Goal: Task Accomplishment & Management: Use online tool/utility

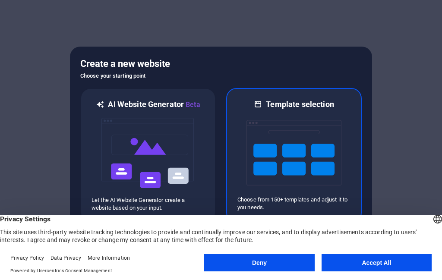
click at [304, 132] on img at bounding box center [293, 153] width 95 height 86
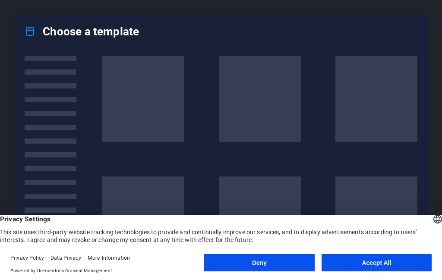
click at [379, 259] on button "Accept All" at bounding box center [376, 262] width 110 height 17
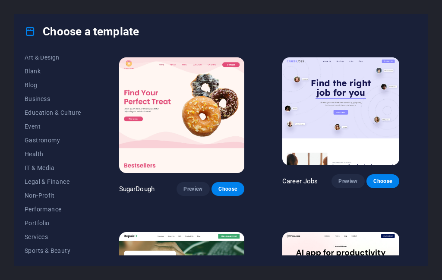
scroll to position [104, 0]
click at [60, 210] on span "Performance" at bounding box center [53, 207] width 57 height 7
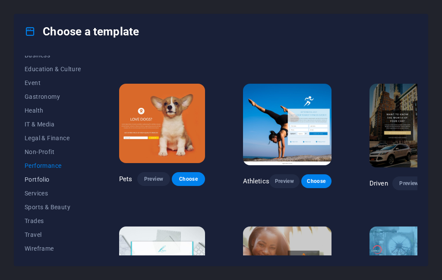
scroll to position [42, 0]
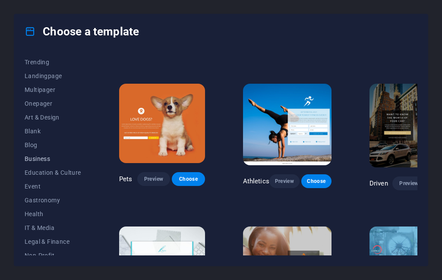
click at [49, 159] on span "Business" at bounding box center [53, 158] width 57 height 7
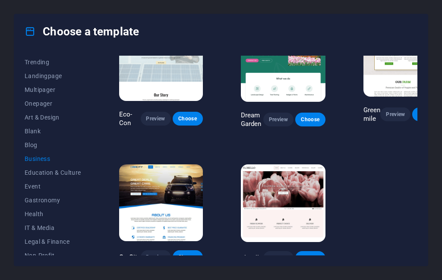
scroll to position [48, 0]
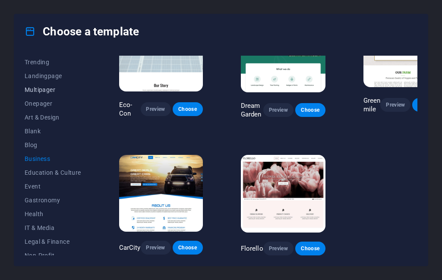
click at [48, 92] on span "Multipager" at bounding box center [53, 89] width 57 height 7
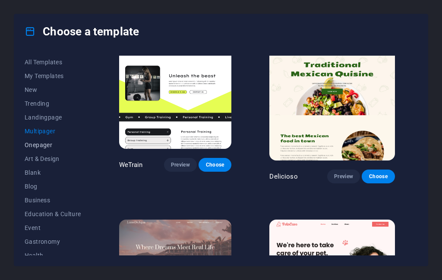
scroll to position [0, 0]
click at [52, 59] on span "All Templates" at bounding box center [53, 62] width 57 height 7
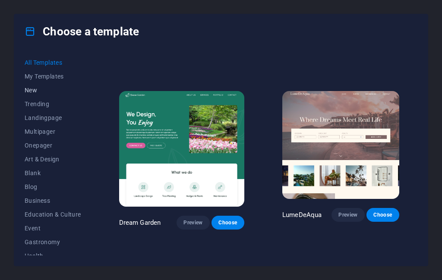
click at [50, 93] on span "New" at bounding box center [53, 90] width 57 height 7
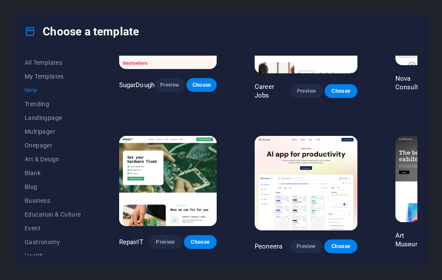
scroll to position [0, 0]
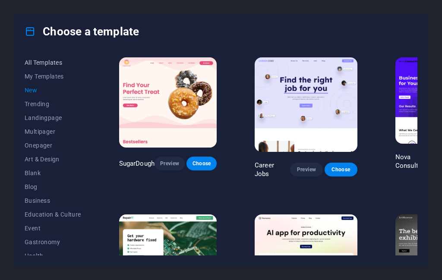
click at [45, 68] on button "All Templates" at bounding box center [53, 63] width 57 height 14
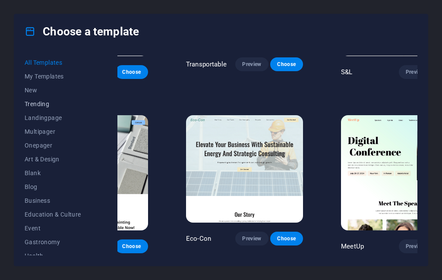
click at [41, 105] on span "Trending" at bounding box center [53, 104] width 57 height 7
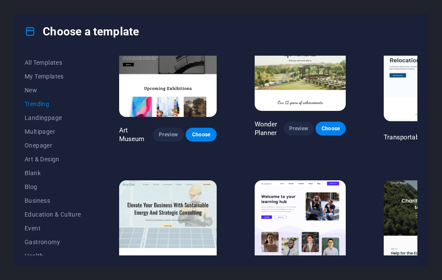
scroll to position [288, 0]
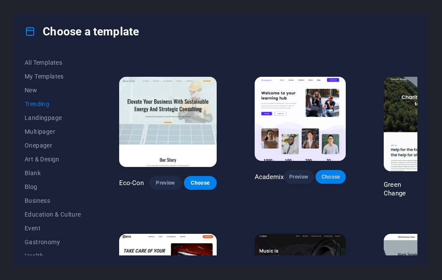
drag, startPoint x: 333, startPoint y: 177, endPoint x: 334, endPoint y: 182, distance: 4.5
click at [334, 182] on button "Choose" at bounding box center [330, 177] width 30 height 14
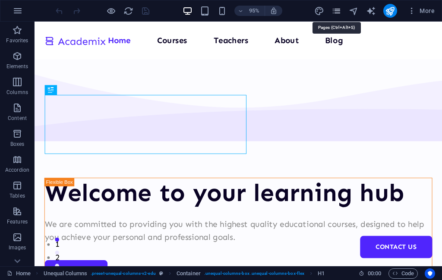
click at [339, 16] on icon "pages" at bounding box center [336, 11] width 10 height 10
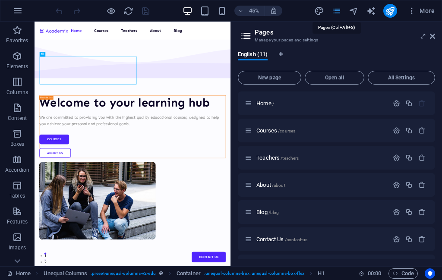
click at [339, 16] on icon "pages" at bounding box center [336, 11] width 10 height 10
click at [15, 219] on p "Features" at bounding box center [17, 221] width 21 height 7
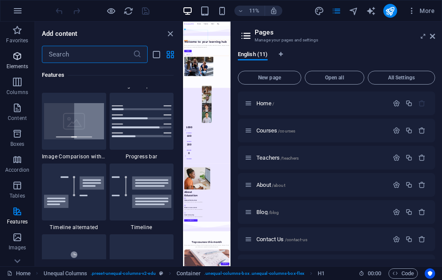
click at [15, 71] on span "Elements" at bounding box center [17, 61] width 35 height 21
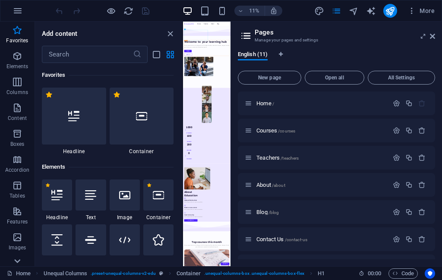
click at [15, 261] on icon at bounding box center [17, 261] width 12 height 12
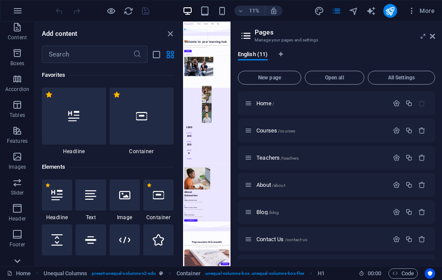
scroll to position [144, 0]
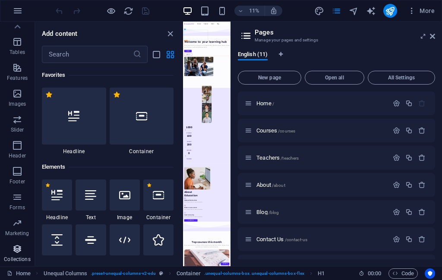
click at [16, 258] on p "Collections" at bounding box center [17, 259] width 26 height 7
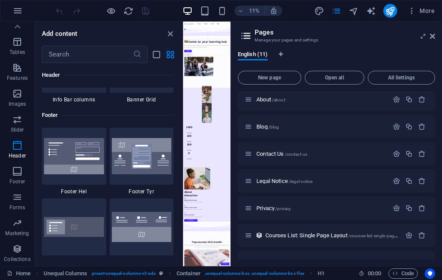
scroll to position [131, 0]
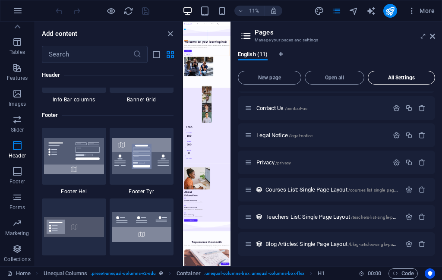
drag, startPoint x: 414, startPoint y: 78, endPoint x: 406, endPoint y: 76, distance: 8.0
click at [413, 78] on span "All Settings" at bounding box center [401, 77] width 60 height 5
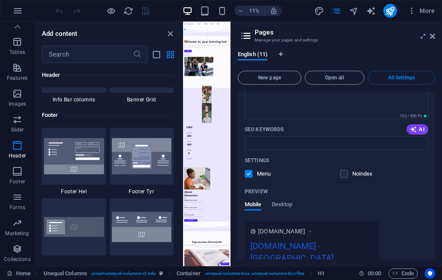
scroll to position [2880, 0]
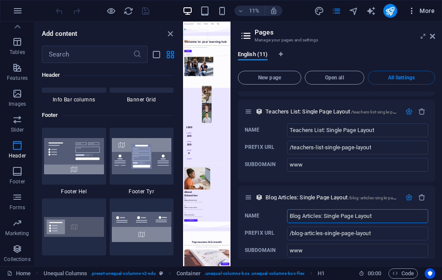
click at [414, 12] on icon "button" at bounding box center [411, 10] width 9 height 9
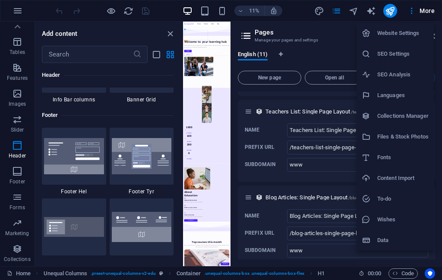
click at [413, 42] on li "Website Settings" at bounding box center [394, 33] width 77 height 21
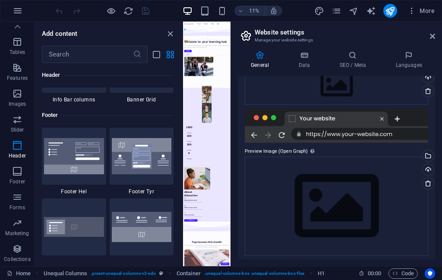
scroll to position [111, 0]
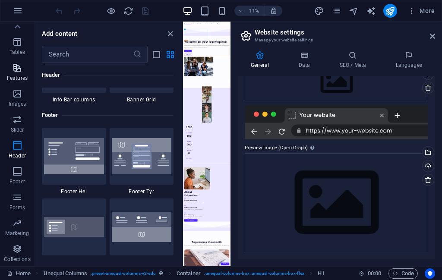
click at [17, 72] on icon "button" at bounding box center [17, 68] width 10 height 10
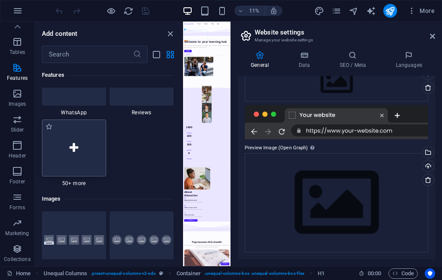
scroll to position [4191, 0]
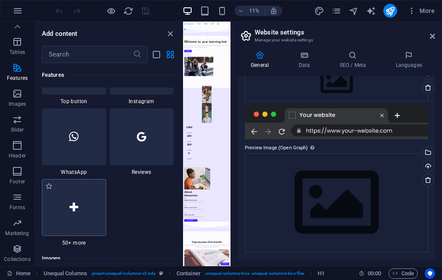
click at [95, 215] on div at bounding box center [74, 207] width 64 height 57
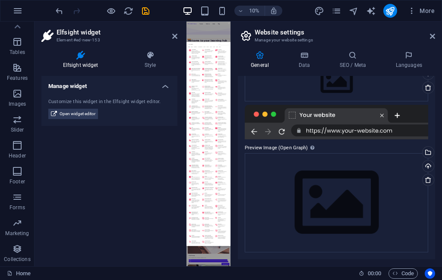
click at [427, 35] on h2 "Website settings" at bounding box center [345, 32] width 180 height 8
click at [429, 35] on h2 "Website settings" at bounding box center [345, 32] width 180 height 8
click at [430, 35] on icon at bounding box center [432, 36] width 5 height 7
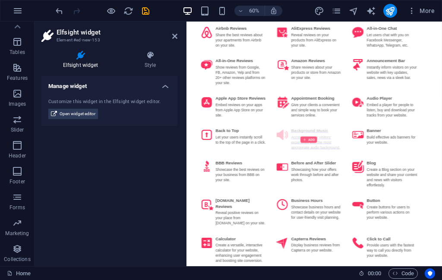
scroll to position [0, 0]
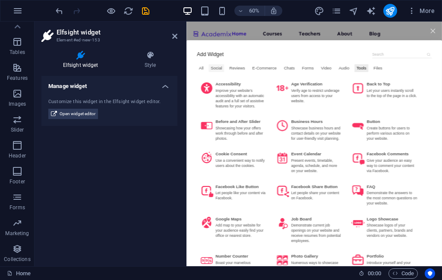
click at [233, 97] on div "Social" at bounding box center [236, 99] width 26 height 13
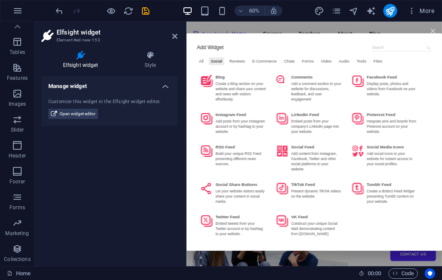
scroll to position [17, 0]
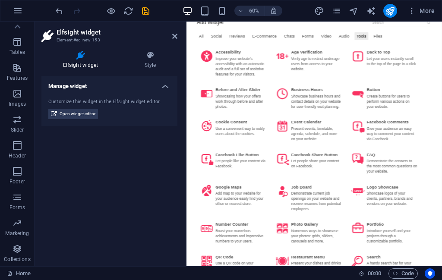
scroll to position [0, 0]
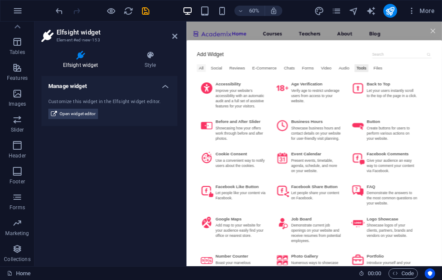
click at [214, 98] on div "All" at bounding box center [211, 99] width 15 height 13
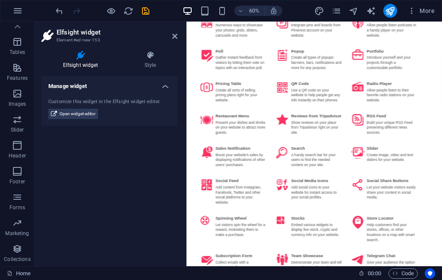
scroll to position [1244, 0]
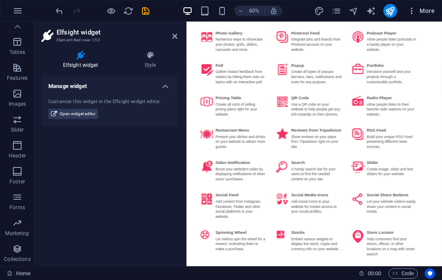
click at [421, 10] on span "More" at bounding box center [420, 10] width 27 height 9
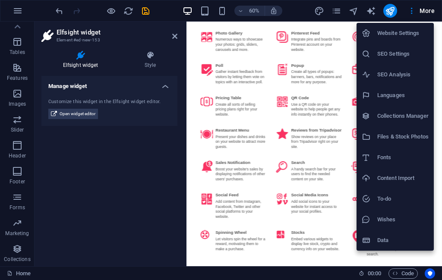
click at [406, 31] on h6 "Website Settings" at bounding box center [402, 33] width 51 height 10
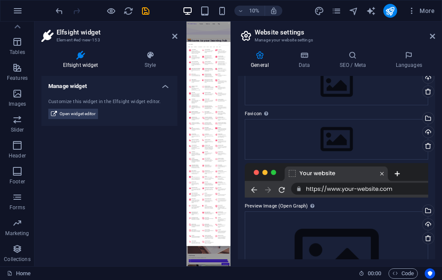
scroll to position [0, 0]
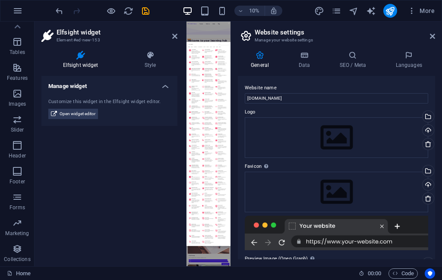
click at [401, 9] on div "More" at bounding box center [376, 11] width 124 height 14
click at [406, 19] on div "10% More" at bounding box center [220, 10] width 441 height 21
click at [416, 13] on span "More" at bounding box center [420, 10] width 27 height 9
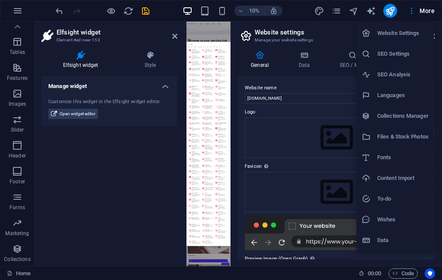
click at [21, 18] on div at bounding box center [221, 140] width 442 height 280
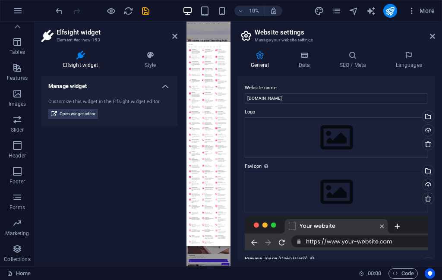
click at [18, 14] on div "Website Settings SEO Settings SEO Analysis Languages Collections Manager Files …" at bounding box center [221, 142] width 442 height 275
click at [17, 12] on icon "button" at bounding box center [18, 11] width 10 height 10
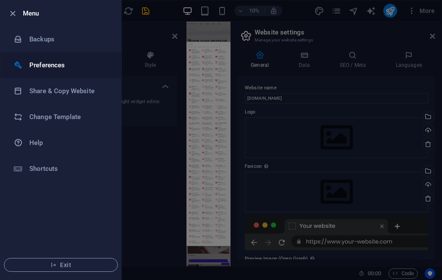
click at [75, 58] on li "Preferences" at bounding box center [60, 65] width 121 height 26
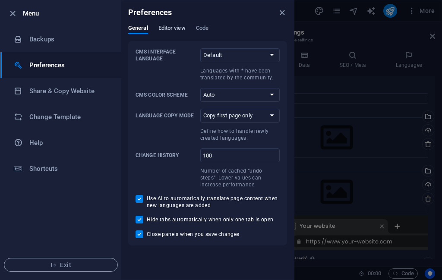
click at [176, 29] on span "Editor view" at bounding box center [171, 29] width 27 height 12
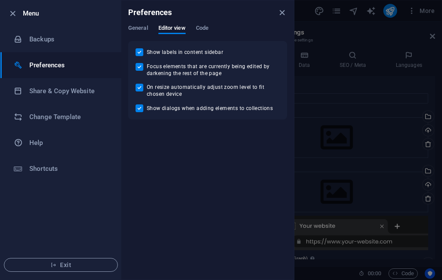
drag, startPoint x: 211, startPoint y: 31, endPoint x: 211, endPoint y: 42, distance: 10.8
click at [211, 42] on div "General Editor view Code CMS Interface Language Default Deutsch English Español…" at bounding box center [207, 72] width 173 height 95
drag, startPoint x: 209, startPoint y: 47, endPoint x: 202, endPoint y: 35, distance: 13.7
click at [205, 44] on div "Show labels in content sidebar Focus elements that are currently being edited b…" at bounding box center [207, 80] width 159 height 79
click at [201, 31] on span "Code" at bounding box center [202, 29] width 13 height 12
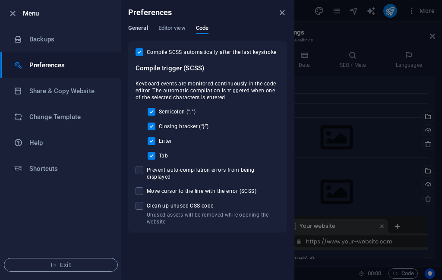
click at [133, 27] on span "General" at bounding box center [138, 29] width 20 height 12
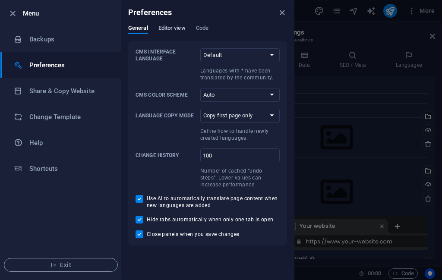
click at [181, 26] on span "Editor view" at bounding box center [171, 29] width 27 height 12
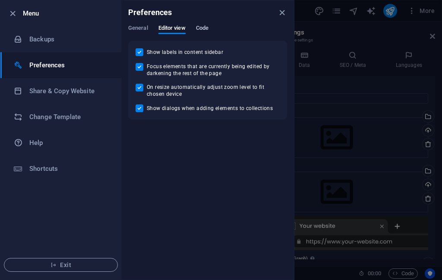
click at [201, 28] on span "Code" at bounding box center [202, 29] width 13 height 12
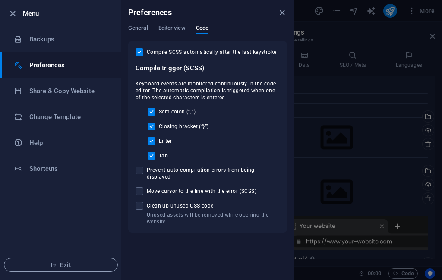
click at [294, 11] on div at bounding box center [221, 140] width 442 height 280
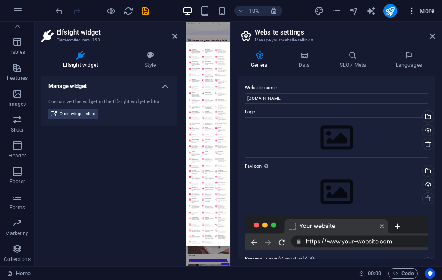
click at [424, 8] on span "More" at bounding box center [420, 10] width 27 height 9
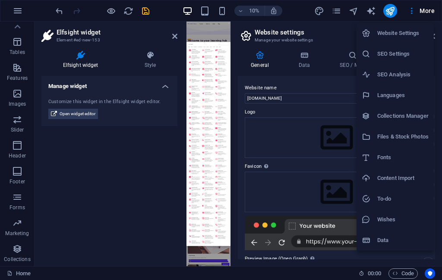
click at [346, 20] on div at bounding box center [221, 140] width 442 height 280
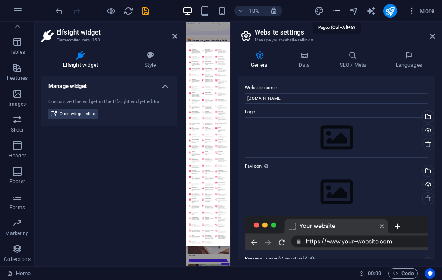
click at [335, 13] on icon "pages" at bounding box center [336, 11] width 10 height 10
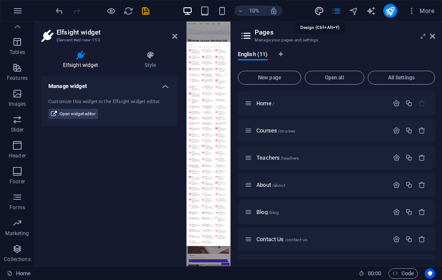
click at [322, 13] on icon "design" at bounding box center [319, 11] width 10 height 10
select select "px"
select select "400"
select select "px"
select select "rem"
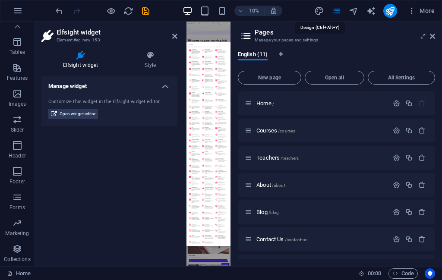
select select "ease-in-out"
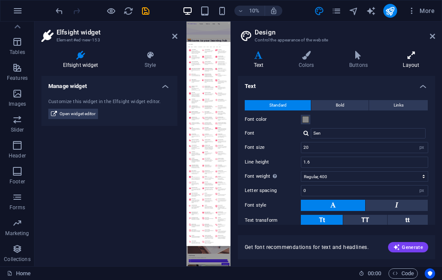
click at [427, 59] on icon at bounding box center [411, 55] width 48 height 9
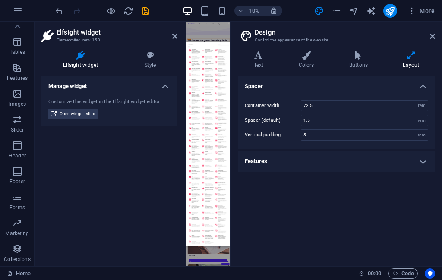
click at [324, 166] on h4 "Features" at bounding box center [336, 161] width 197 height 21
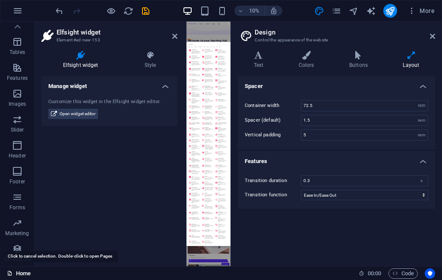
click at [14, 269] on link "Home" at bounding box center [19, 273] width 24 height 10
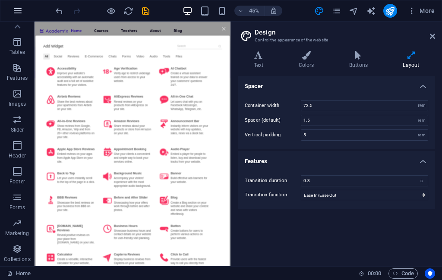
click at [17, 12] on icon "button" at bounding box center [18, 11] width 10 height 10
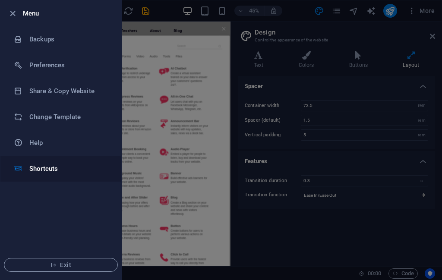
click at [68, 176] on li "Shortcuts" at bounding box center [60, 169] width 121 height 26
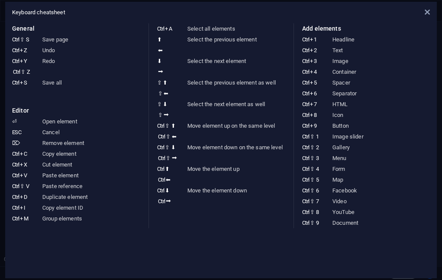
click at [25, 21] on div "Keyboard cheatsheet General Ctrl ⇧ S Save page Ctrl Z Undo Ctrl Y Ctrl ⇧ Z Redo…" at bounding box center [220, 140] width 431 height 277
drag, startPoint x: 19, startPoint y: 10, endPoint x: 44, endPoint y: 15, distance: 25.8
click at [18, 10] on span "Keyboard cheatsheet" at bounding box center [38, 12] width 53 height 6
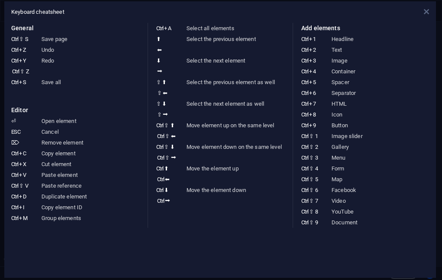
click at [424, 10] on icon at bounding box center [426, 11] width 5 height 7
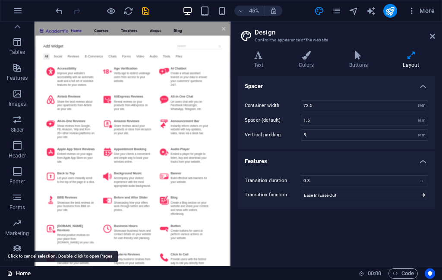
click at [23, 276] on link "Home" at bounding box center [19, 273] width 24 height 10
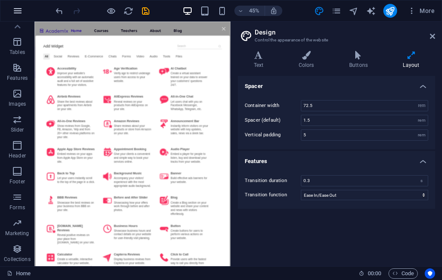
click at [20, 7] on icon "button" at bounding box center [18, 11] width 10 height 10
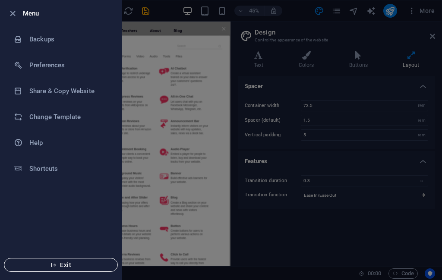
click at [100, 264] on span "Exit" at bounding box center [60, 264] width 99 height 7
